Goal: Task Accomplishment & Management: Complete application form

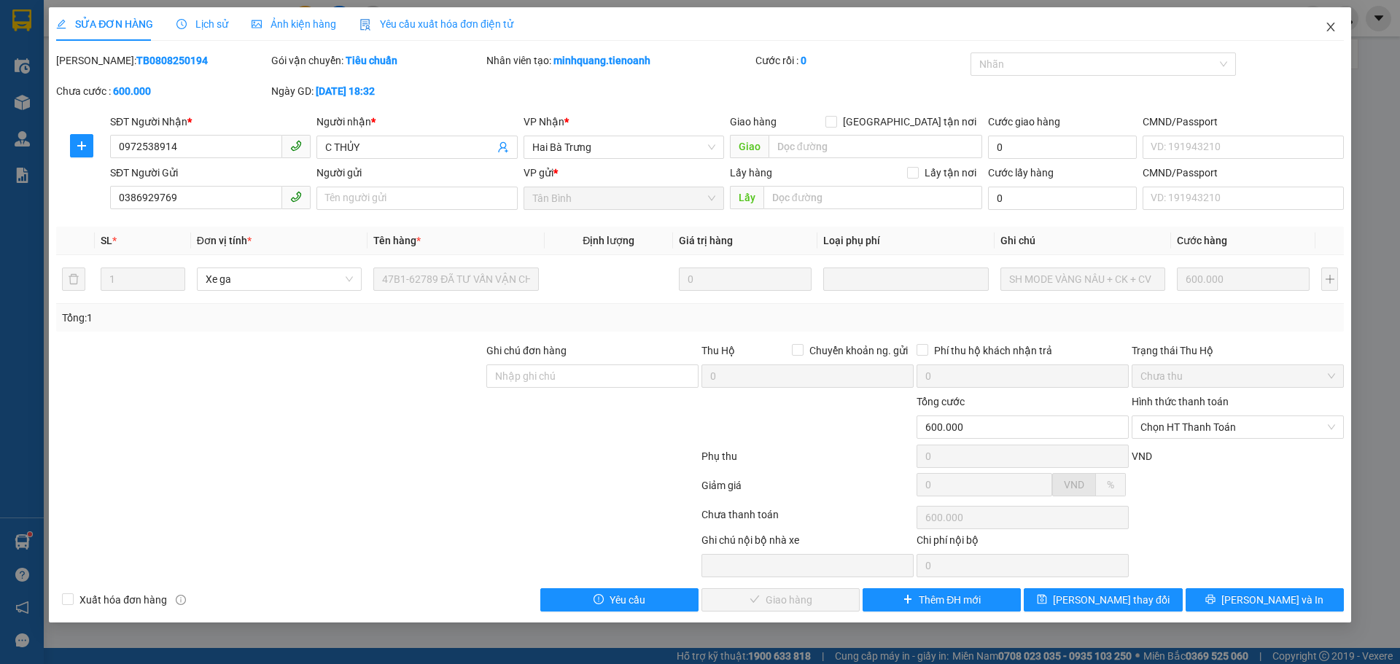
click at [1325, 31] on icon "close" at bounding box center [1330, 27] width 12 height 12
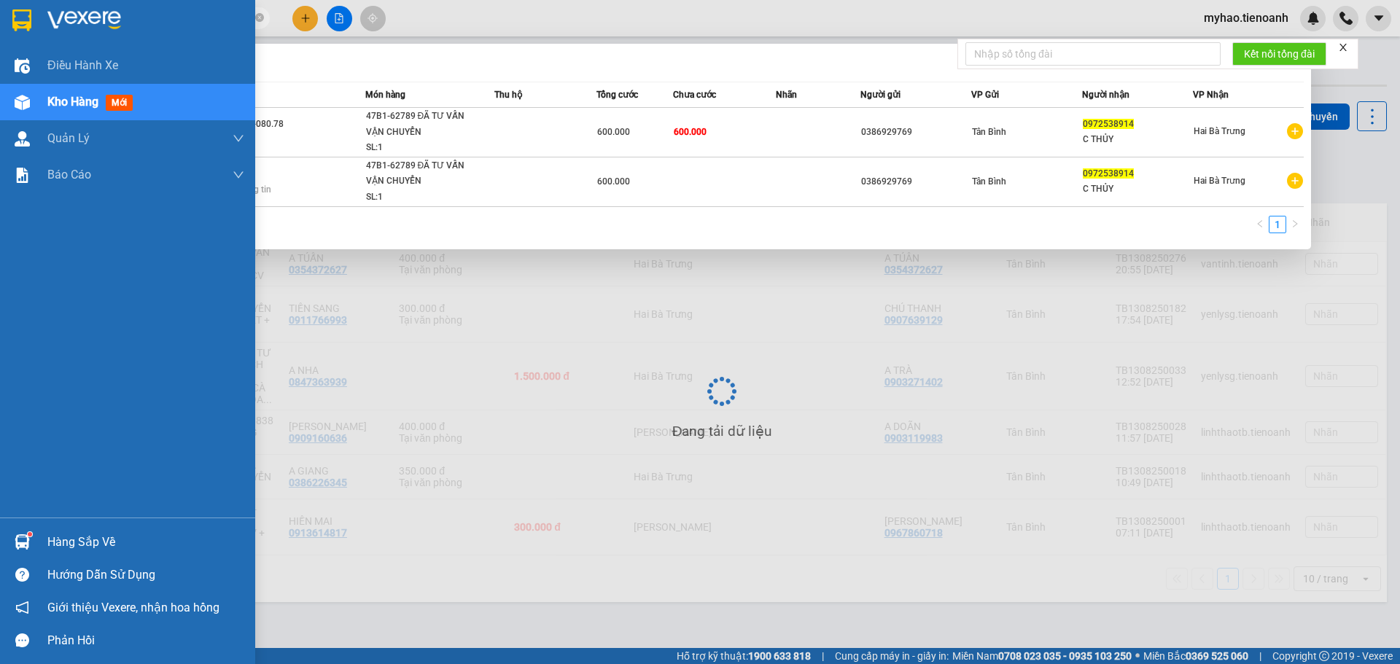
drag, startPoint x: 145, startPoint y: 20, endPoint x: 0, endPoint y: 30, distance: 145.4
click at [0, 30] on section "Kết quả tìm kiếm ( 2 ) Bộ lọc Mã ĐH Trạng thái Món hàng Thu hộ Tổng cước Chưa c…" at bounding box center [700, 332] width 1400 height 664
paste input "HBT1008250142"
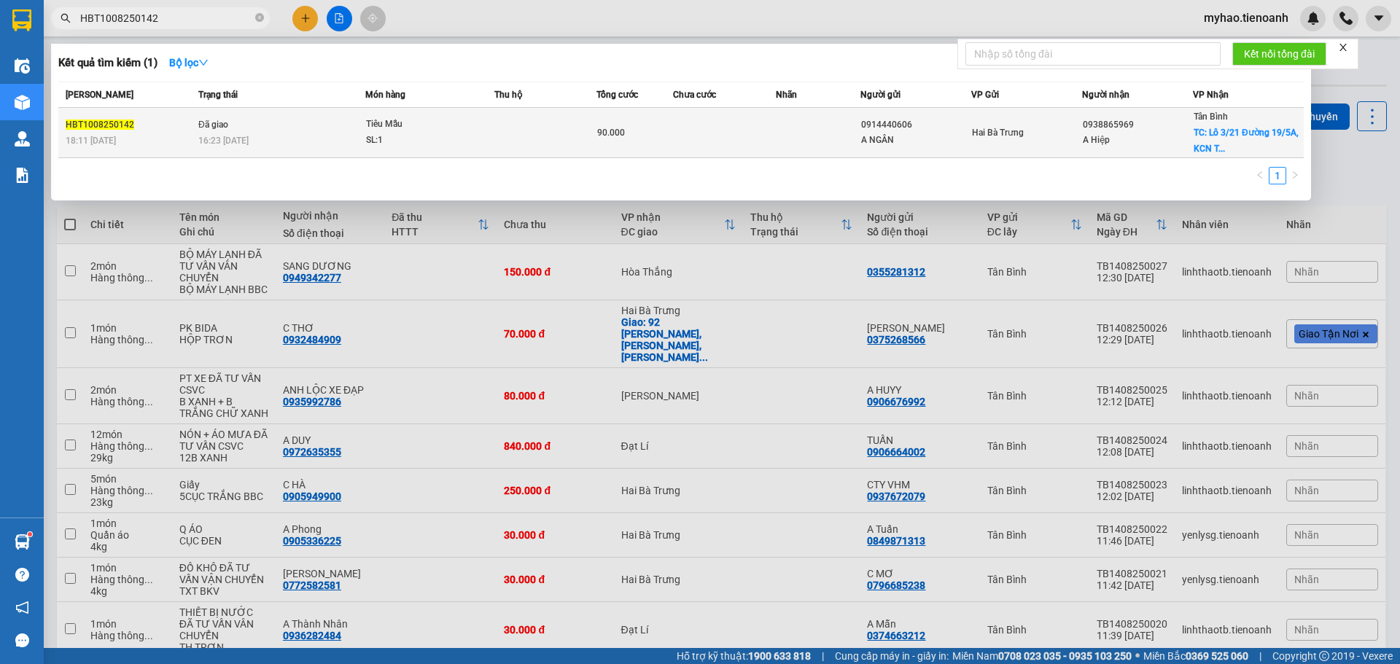
click at [461, 133] on div "SL: 1" at bounding box center [420, 141] width 109 height 16
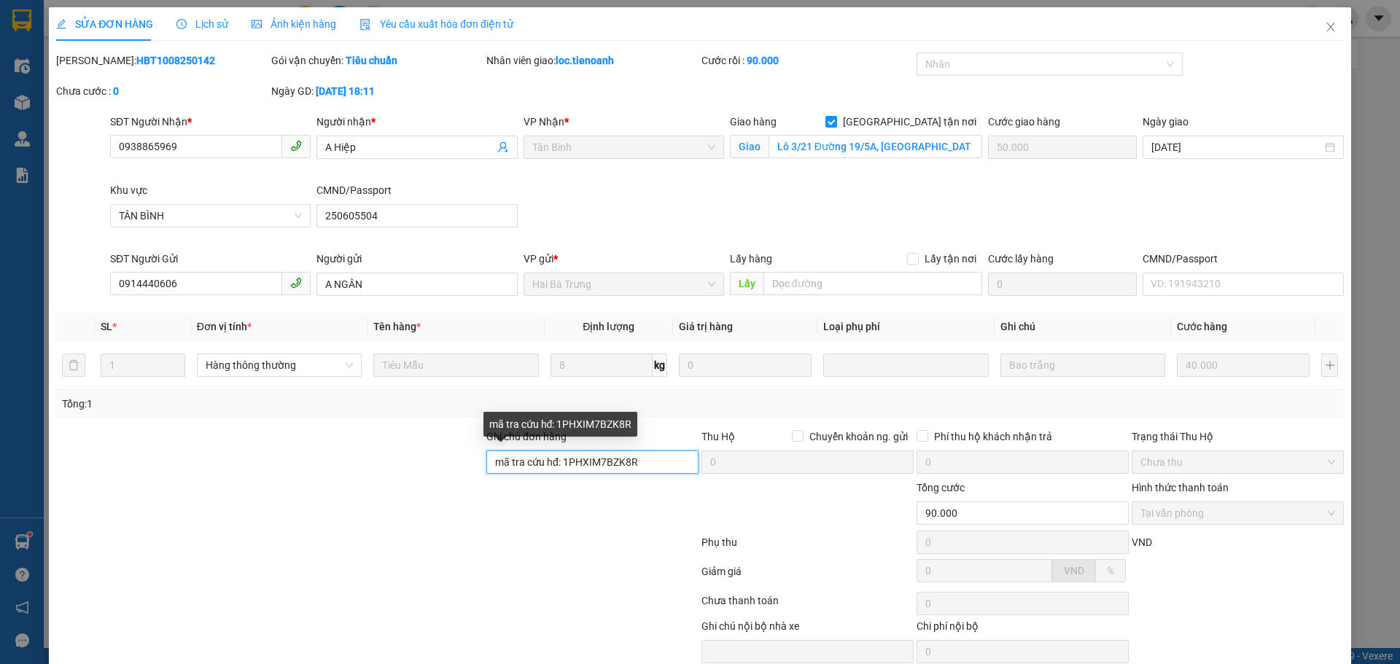
drag, startPoint x: 561, startPoint y: 467, endPoint x: 577, endPoint y: 465, distance: 16.9
click at [566, 467] on input "mã tra cứu hđ: 1PHXIM7BZK8R" at bounding box center [592, 461] width 212 height 23
drag, startPoint x: 577, startPoint y: 465, endPoint x: 635, endPoint y: 461, distance: 57.7
click at [635, 461] on input "mã tra cứu hđ: 1PHXIM7BZK8R" at bounding box center [592, 461] width 212 height 23
click at [638, 463] on input "mã tra cứu hđ: 1PHXIM7BZK8R" at bounding box center [592, 461] width 212 height 23
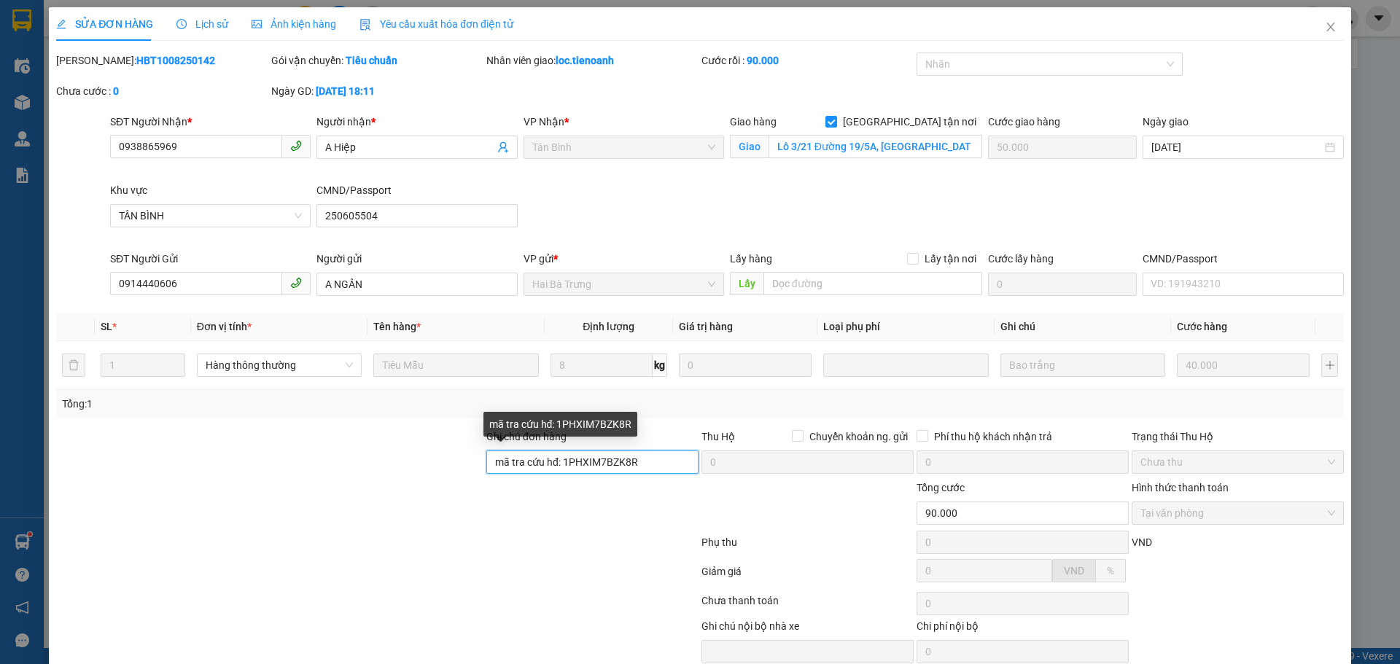
drag, startPoint x: 641, startPoint y: 464, endPoint x: 560, endPoint y: 468, distance: 81.7
click at [560, 468] on input "mã tra cứu hđ: 1PHXIM7BZK8R" at bounding box center [592, 461] width 212 height 23
drag, startPoint x: 180, startPoint y: 65, endPoint x: 93, endPoint y: 64, distance: 86.7
click at [93, 64] on div "Mã ĐH: HBT1008250142" at bounding box center [162, 60] width 212 height 16
copy b "HBT1008250142"
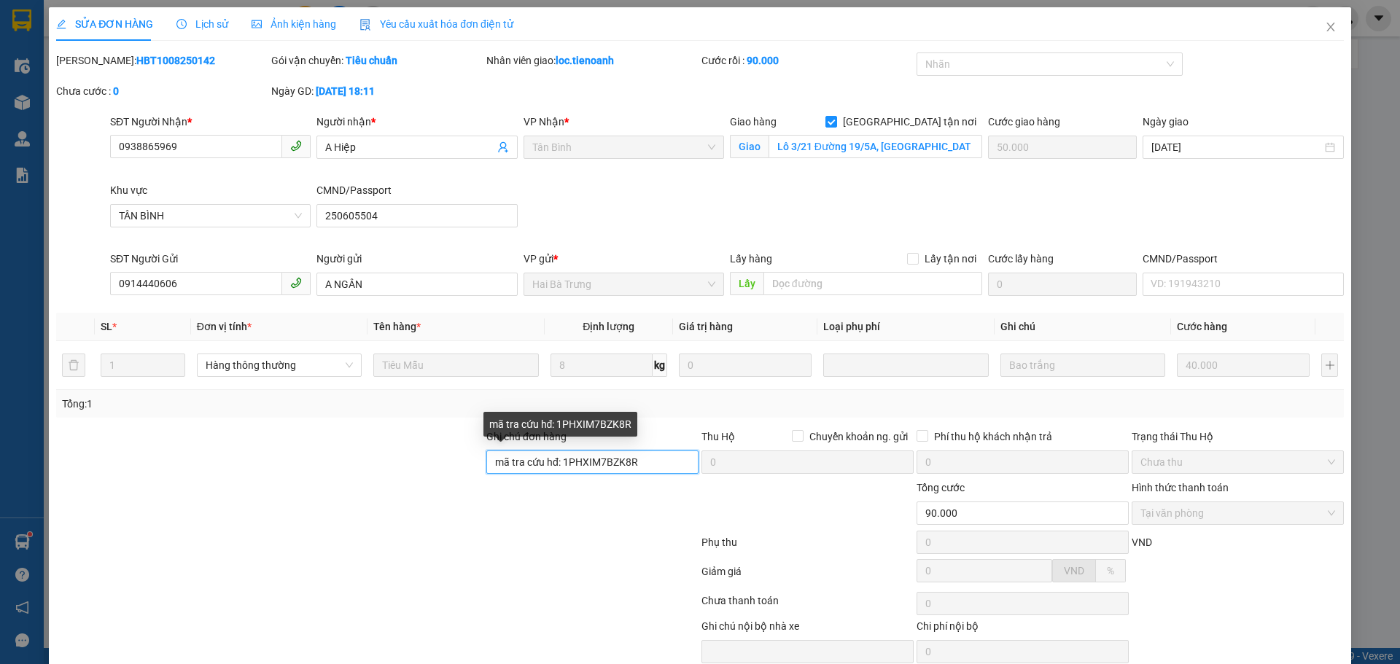
drag, startPoint x: 635, startPoint y: 462, endPoint x: 561, endPoint y: 466, distance: 73.7
click at [561, 466] on input "mã tra cứu hđ: 1PHXIM7BZK8R" at bounding box center [592, 461] width 212 height 23
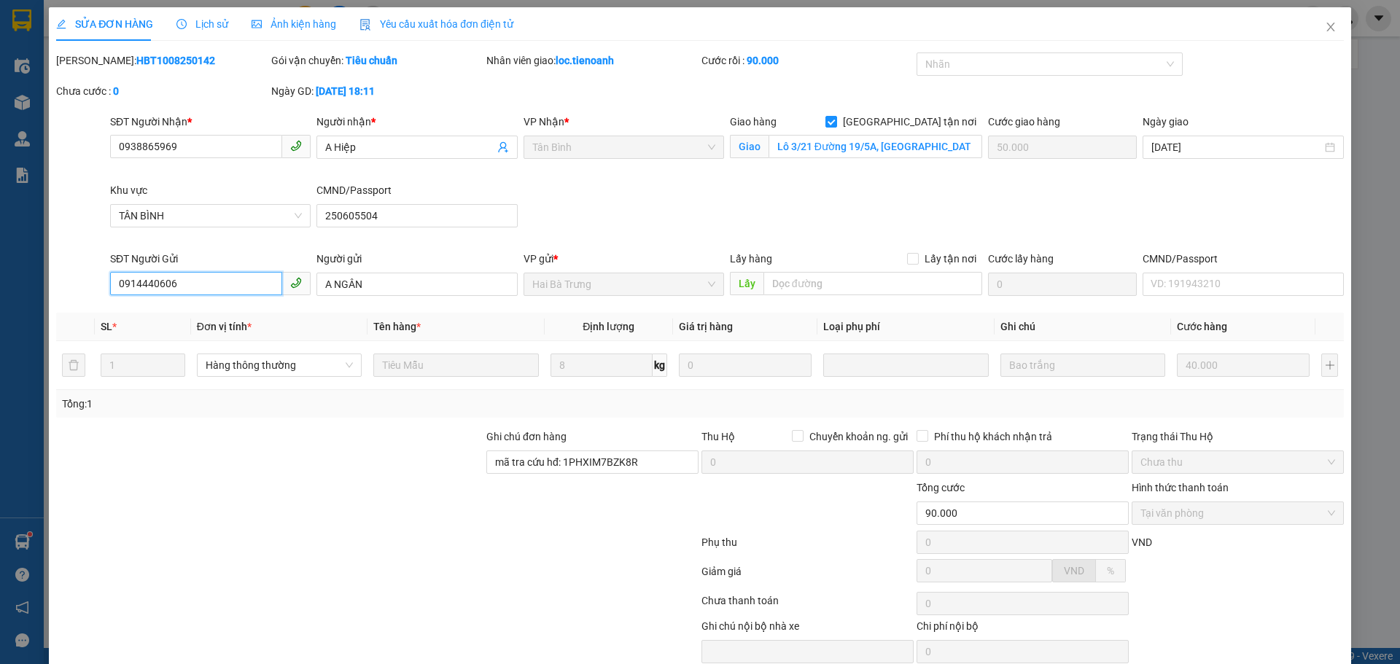
drag, startPoint x: 22, startPoint y: 321, endPoint x: 0, endPoint y: 332, distance: 24.1
click at [0, 332] on div "SỬA ĐƠN HÀNG Lịch sử Ảnh kiện hàng Yêu cầu xuất hóa đơn điện tử Total Paid Fee …" at bounding box center [700, 332] width 1400 height 664
click at [1324, 23] on icon "close" at bounding box center [1330, 27] width 12 height 12
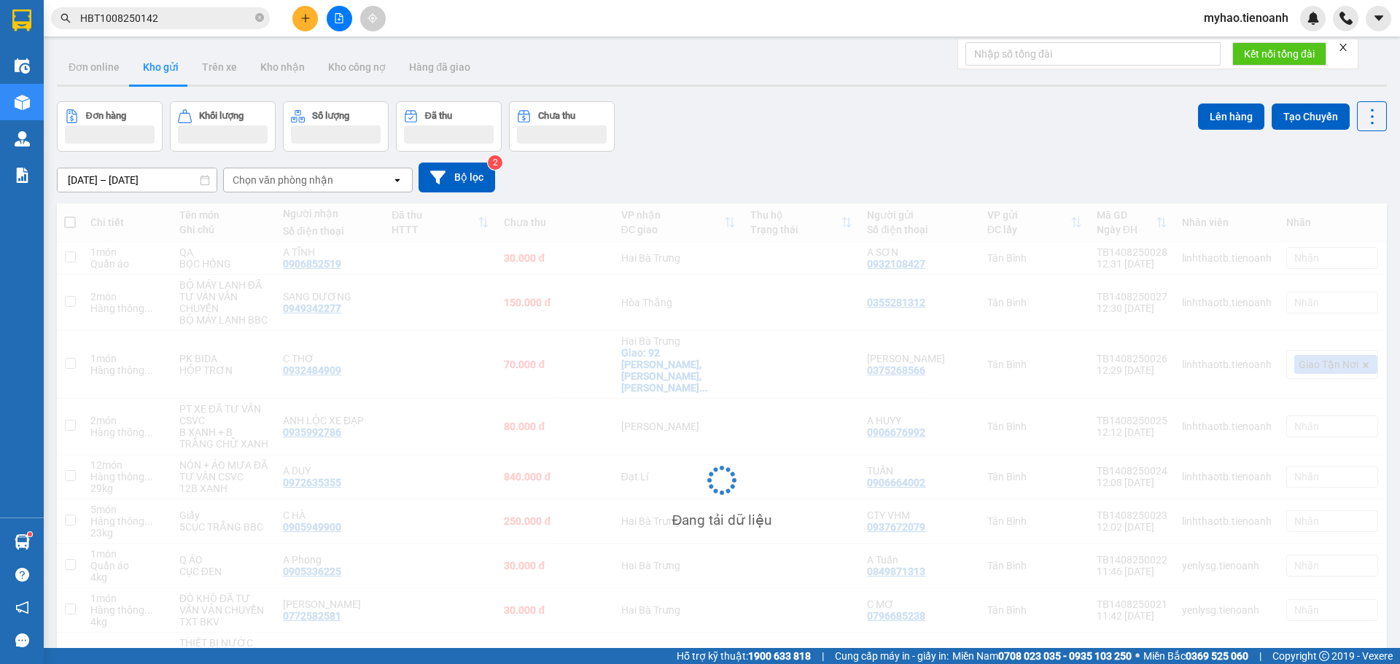
drag, startPoint x: 181, startPoint y: 31, endPoint x: 177, endPoint y: 24, distance: 7.5
click at [180, 31] on div "Kết quả tìm kiếm ( 1 ) Bộ lọc Mã ĐH Trạng thái Món hàng Thu hộ Tổng cước Chưa c…" at bounding box center [142, 19] width 284 height 26
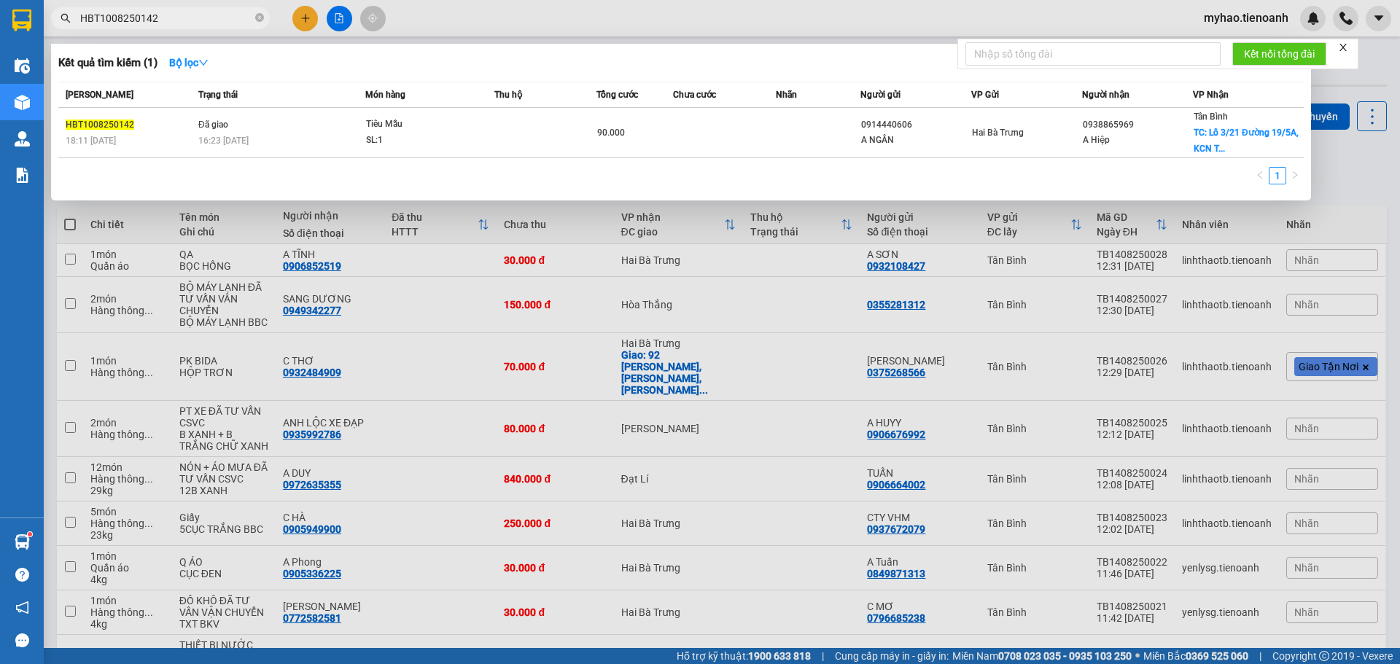
drag, startPoint x: 177, startPoint y: 23, endPoint x: 17, endPoint y: 50, distance: 161.9
click at [1, 59] on section "Kết quả tìm kiếm ( 1 ) Bộ lọc Mã ĐH Trạng thái Món hàng Thu hộ Tổng cước Chưa c…" at bounding box center [700, 332] width 1400 height 664
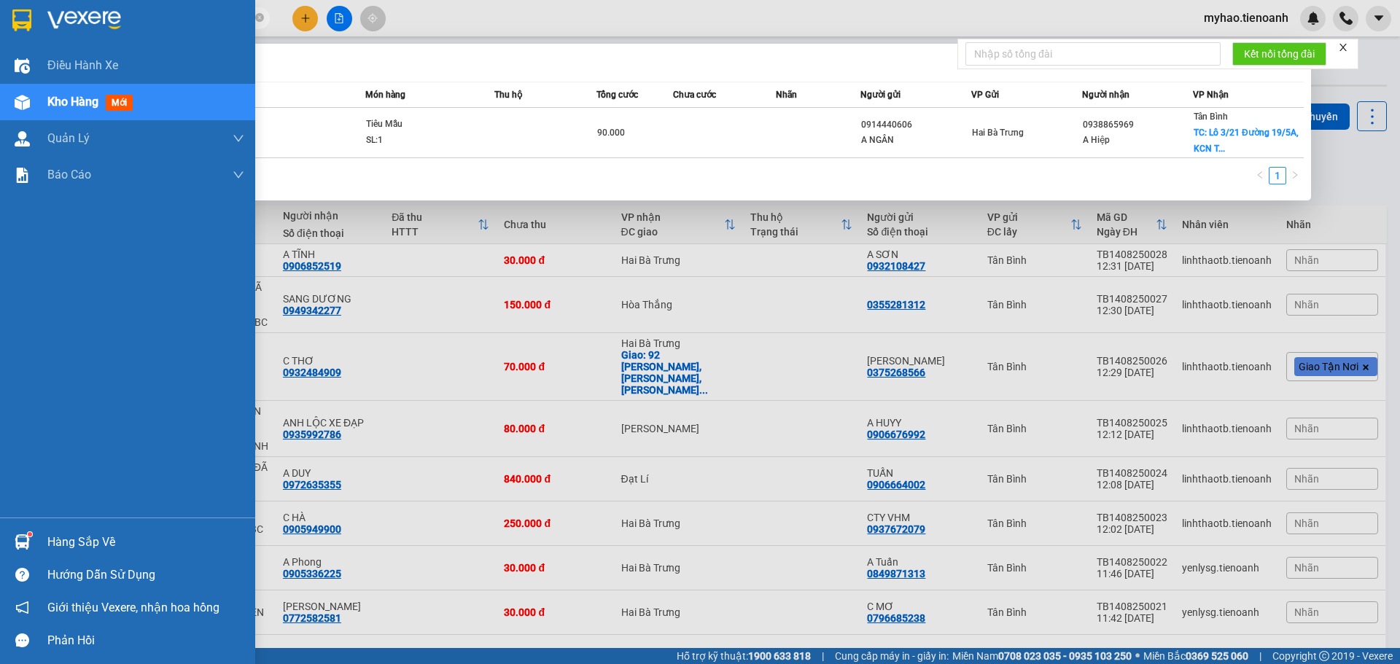
paste input "0914440606"
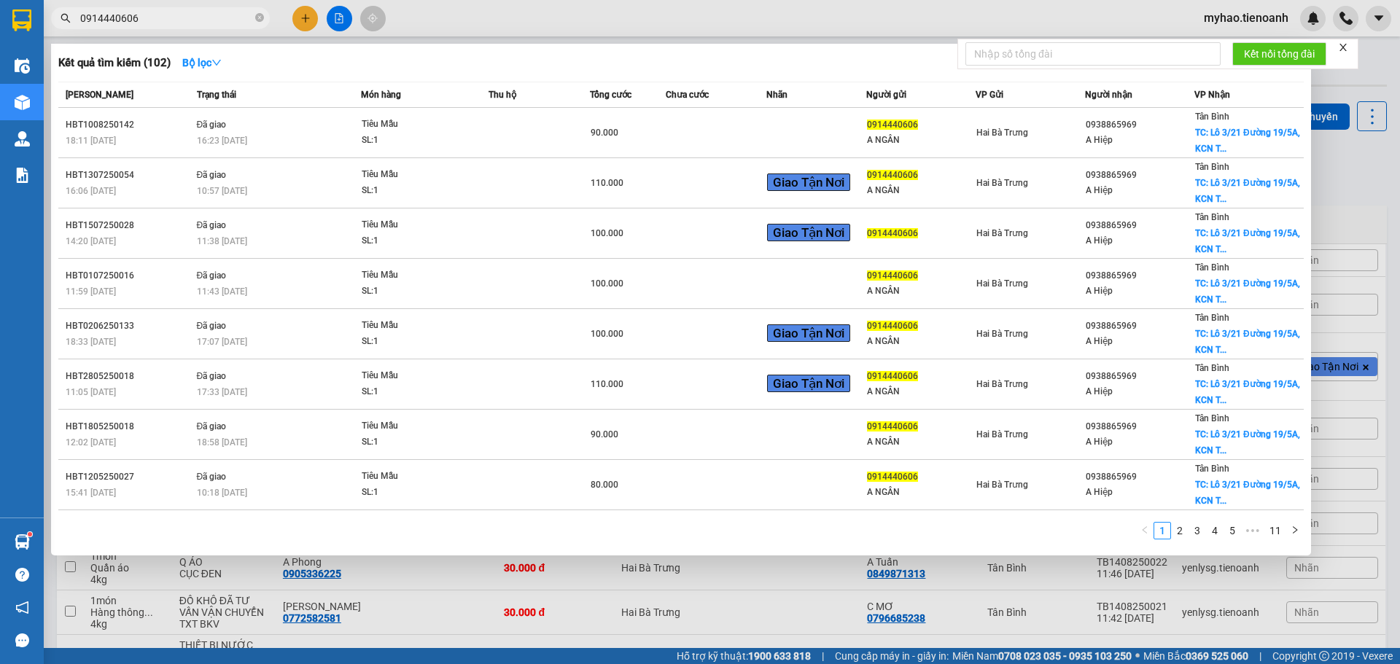
type input "0914440606"
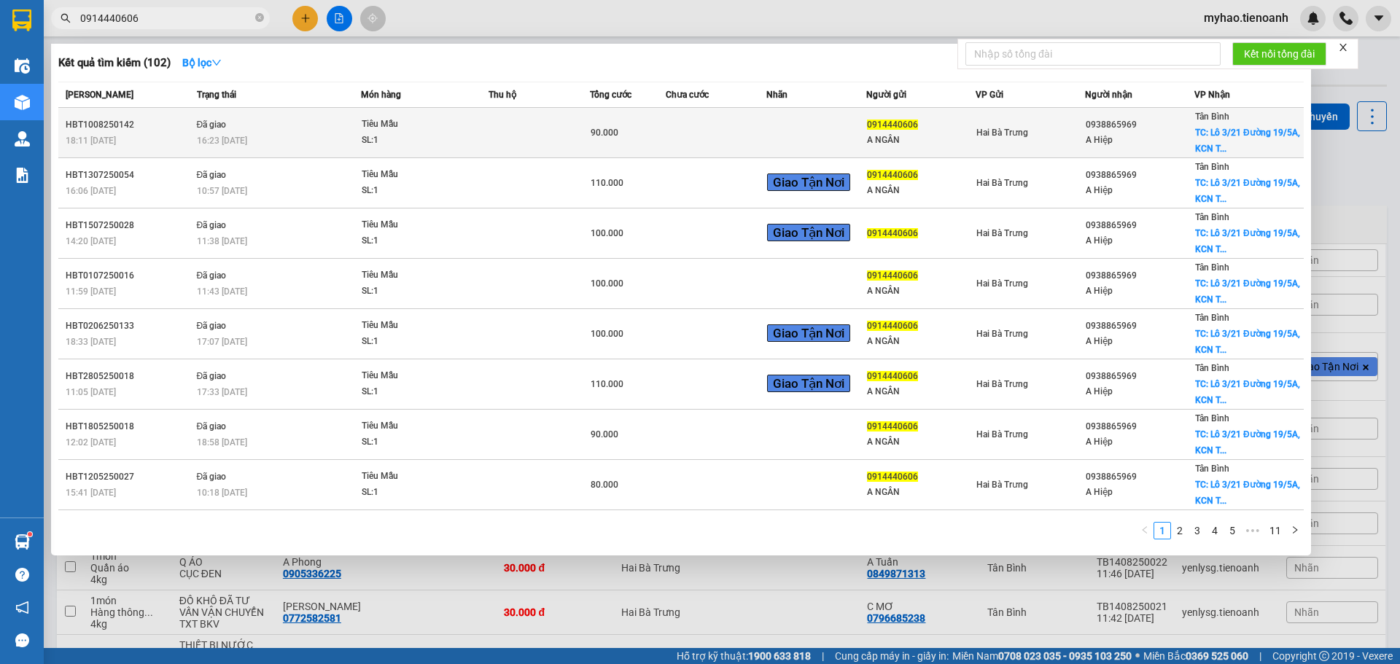
click at [988, 145] on td "Hai Bà Trưng" at bounding box center [1029, 133] width 109 height 50
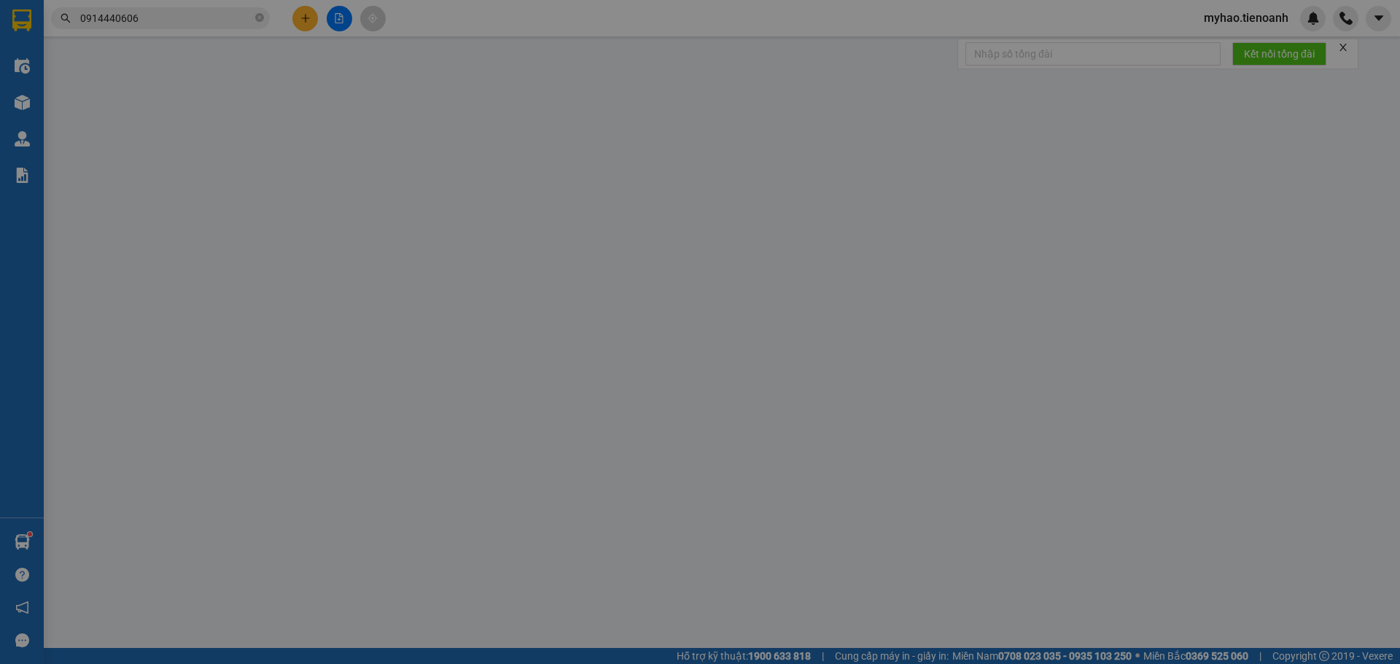
type input "0938865969"
type input "A Hiệp"
checkbox input "true"
type input "Lô 3/21 Đường 19/5A, [GEOGRAPHIC_DATA], P, [GEOGRAPHIC_DATA], [GEOGRAPHIC_DATA]…"
type input "50.000"
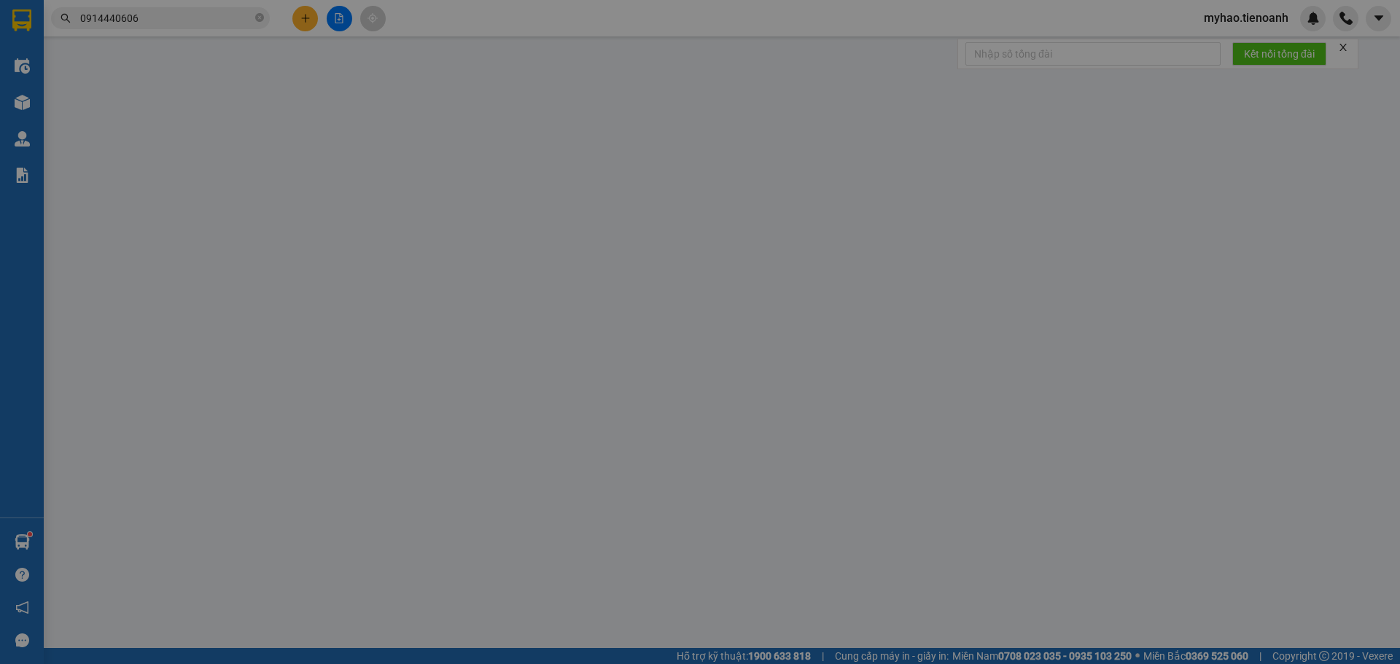
type input "250605504"
type input "0914440606"
type input "A NGÂN"
type input "mã tra cứu hđ: 1PHXIM7BZK8R"
type input "90.000"
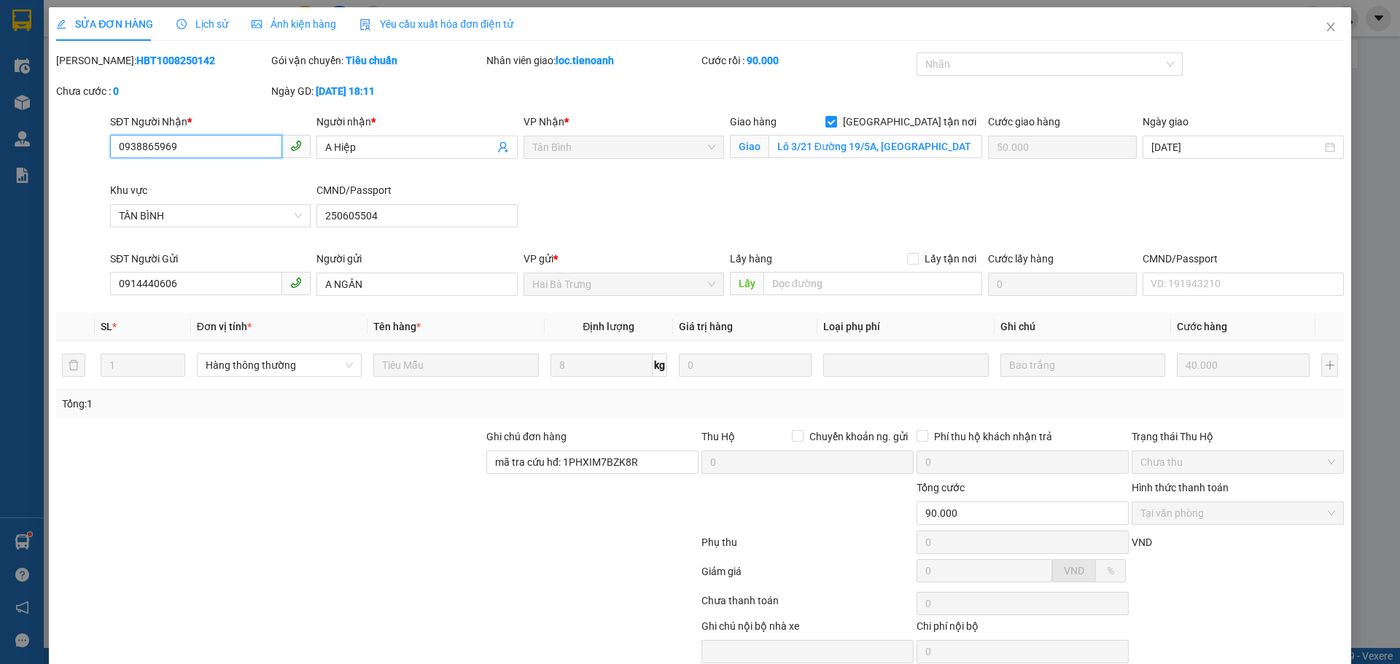
drag, startPoint x: 211, startPoint y: 136, endPoint x: 17, endPoint y: 173, distance: 196.7
click at [6, 176] on div "SỬA ĐƠN HÀNG Lịch sử Ảnh kiện hàng Yêu cầu xuất hóa đơn điện tử Total Paid Fee …" at bounding box center [700, 332] width 1400 height 664
click at [1326, 26] on icon "close" at bounding box center [1330, 27] width 8 height 9
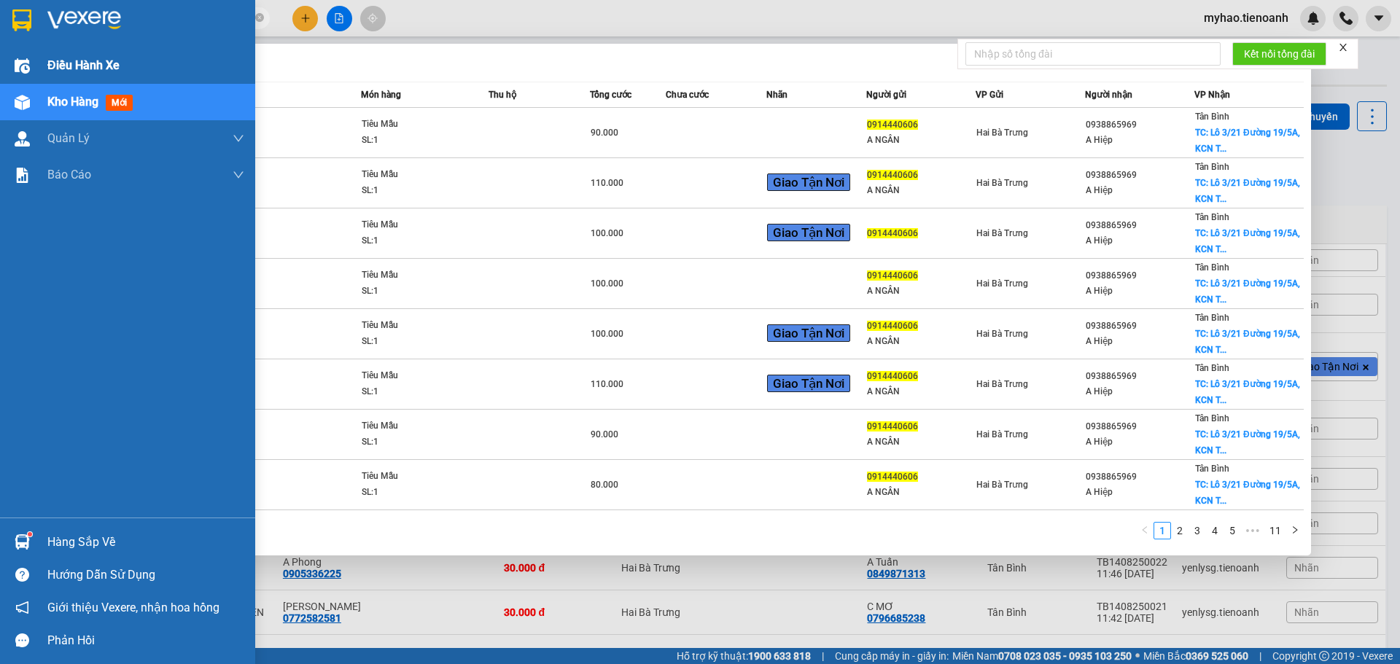
drag, startPoint x: 161, startPoint y: 23, endPoint x: 0, endPoint y: 61, distance: 165.5
click at [0, 61] on section "Kết quả tìm kiếm ( 102 ) Bộ lọc Mã ĐH Trạng thái Món hàng Thu hộ Tổng cước Chưa…" at bounding box center [700, 332] width 1400 height 664
paste input "38865969"
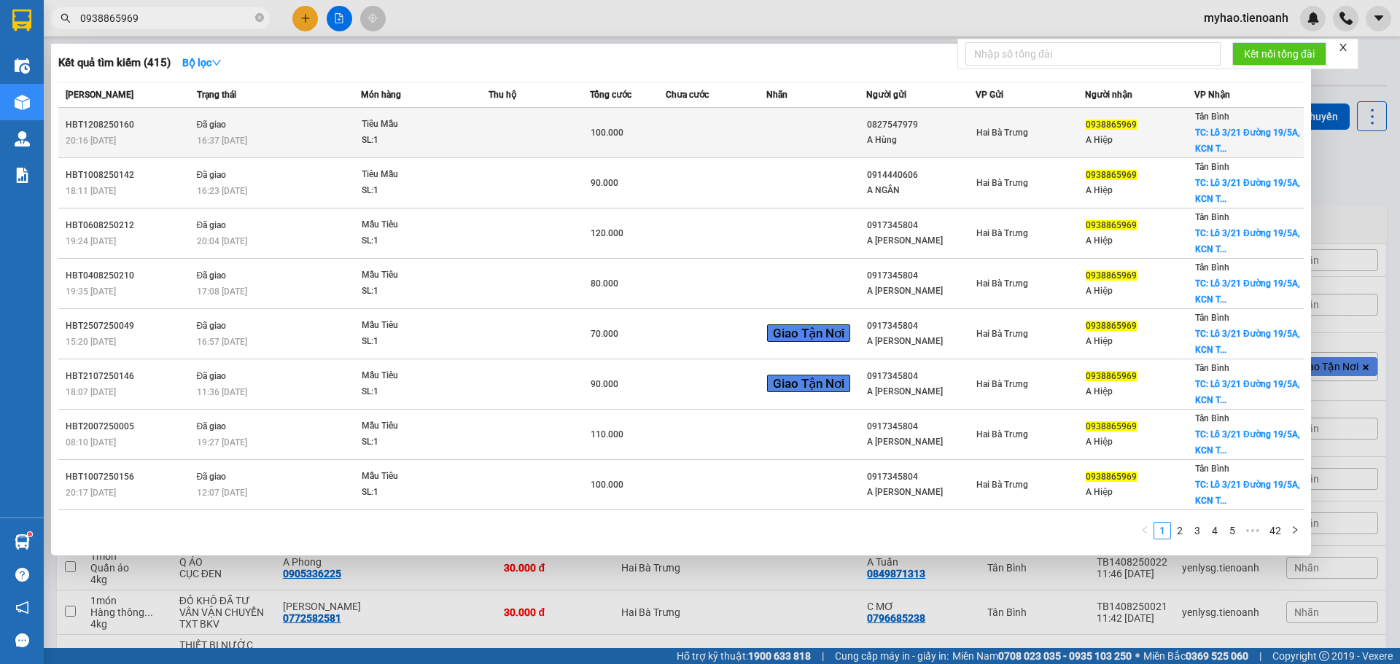
type input "0938865969"
click at [492, 145] on td at bounding box center [538, 133] width 101 height 50
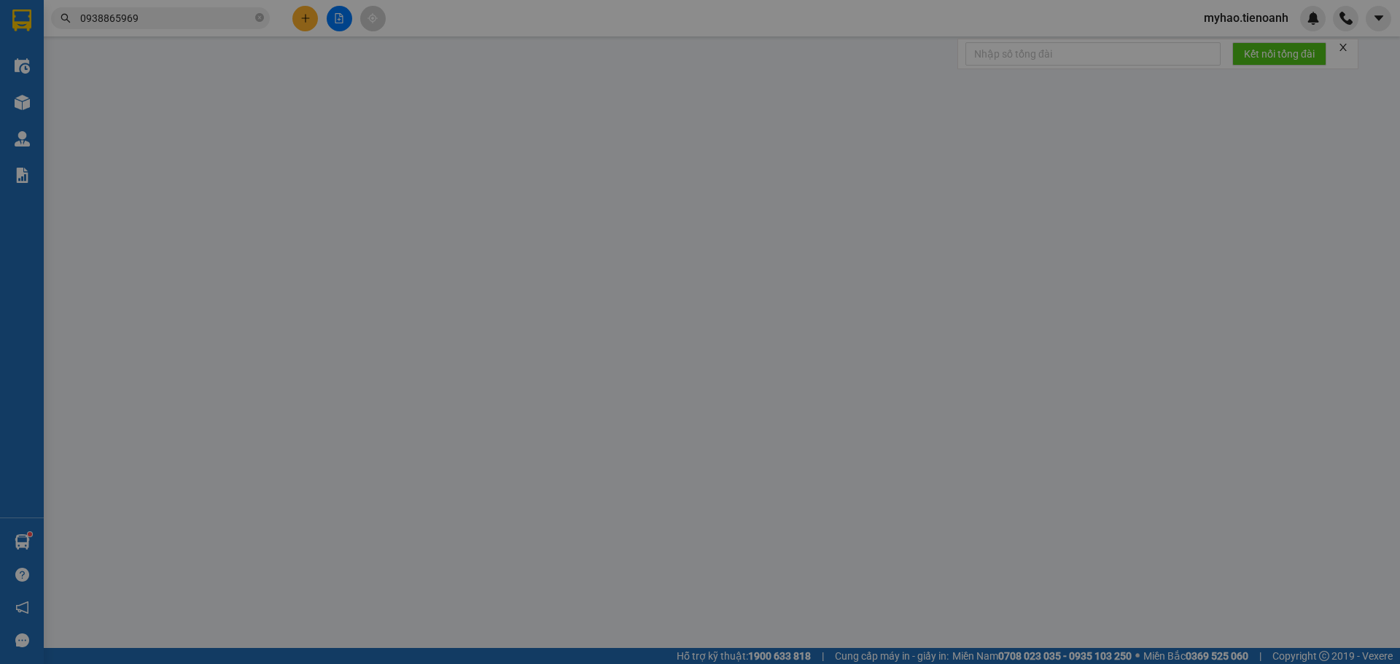
type input "0938865969"
type input "A Hiệp"
checkbox input "true"
type input "Lô 3/21 Đường 19/5A, [GEOGRAPHIC_DATA], P, [GEOGRAPHIC_DATA], [GEOGRAPHIC_DATA]…"
type input "50.000"
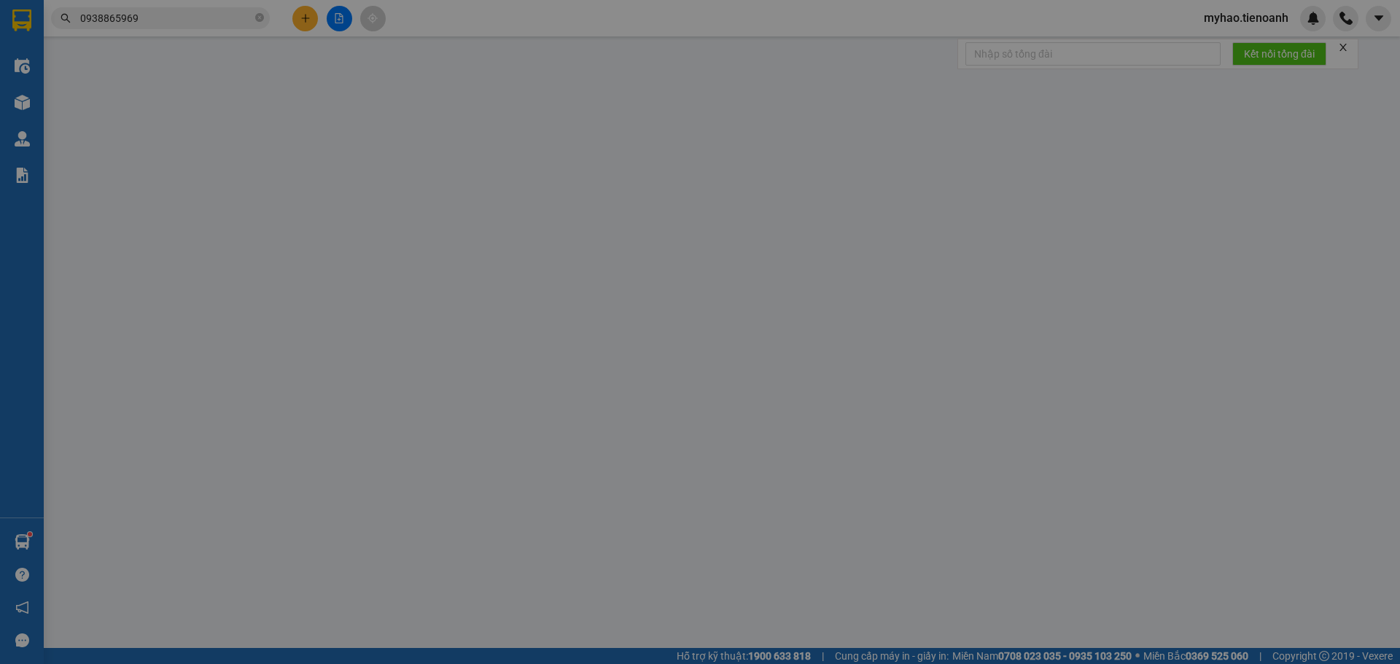
type input "250605504"
type input "0827547979"
type input "A Hùng"
type input "mã tra cứu hđ: 4RHAI3NMV8ER"
type input "100.000"
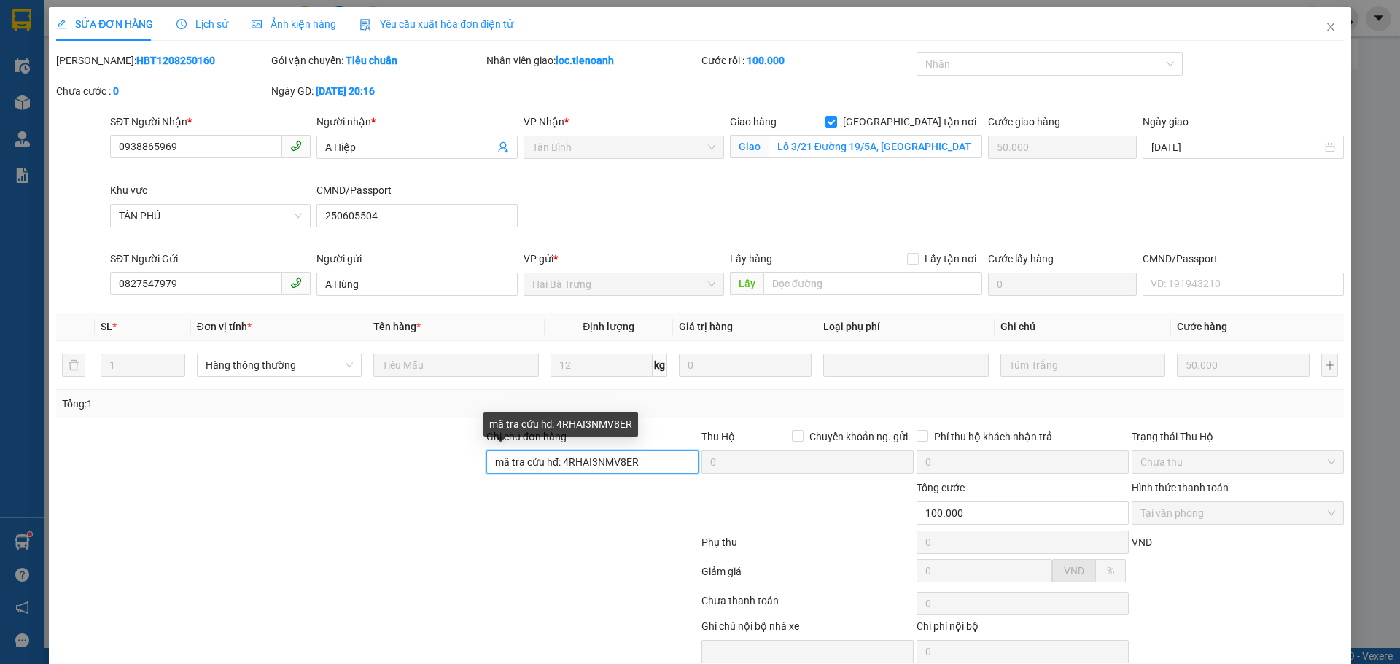
drag, startPoint x: 649, startPoint y: 461, endPoint x: 560, endPoint y: 464, distance: 89.0
click at [560, 464] on input "mã tra cứu hđ: 4RHAI3NMV8ER" at bounding box center [592, 461] width 212 height 23
click at [1324, 23] on icon "close" at bounding box center [1330, 27] width 12 height 12
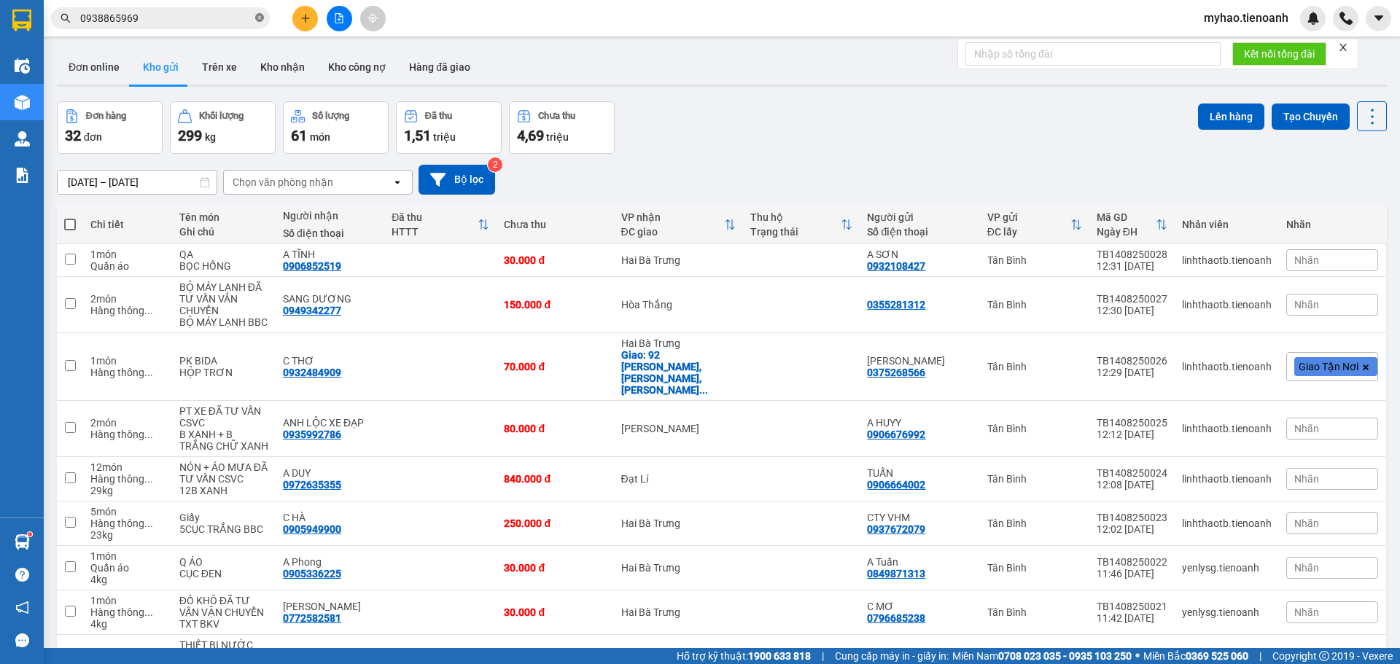
click at [259, 17] on icon "close-circle" at bounding box center [259, 17] width 9 height 9
